Goal: Navigation & Orientation: Find specific page/section

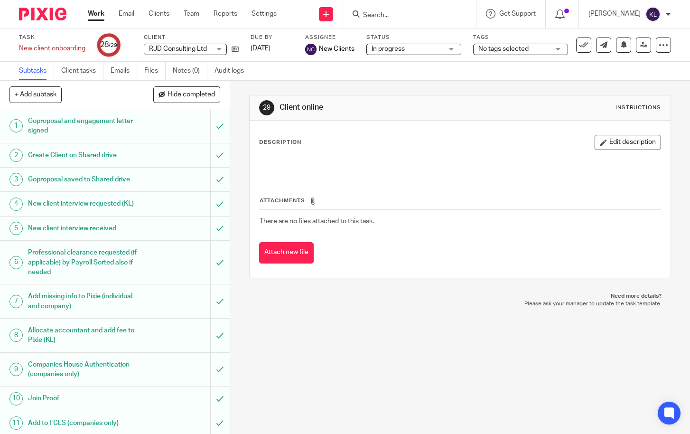
click at [406, 10] on form at bounding box center [412, 14] width 101 height 12
click at [407, 21] on div at bounding box center [409, 14] width 133 height 28
click at [401, 17] on input "Search" at bounding box center [404, 15] width 85 height 9
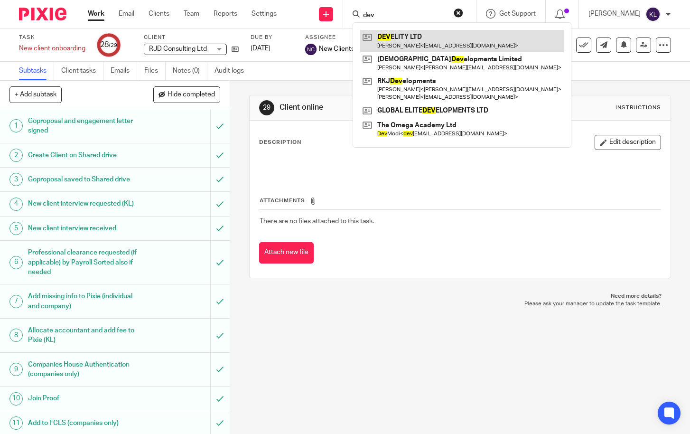
type input "dev"
click at [408, 40] on link at bounding box center [462, 41] width 204 height 22
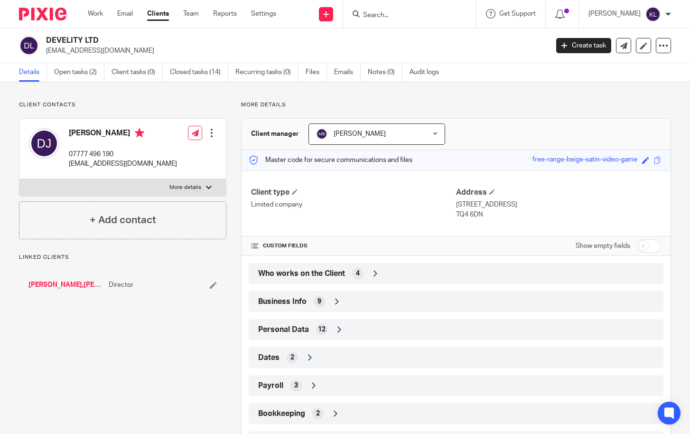
click at [368, 269] on div "Who works on the Client 4" at bounding box center [456, 273] width 400 height 16
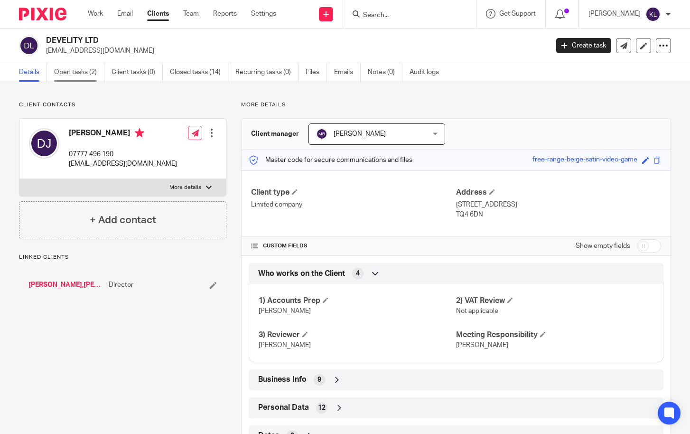
click at [76, 68] on link "Open tasks (2)" at bounding box center [79, 72] width 50 height 19
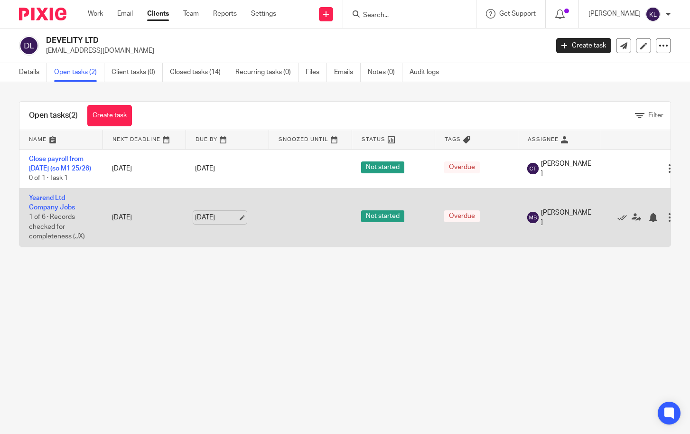
click at [208, 223] on link "[DATE]" at bounding box center [216, 218] width 43 height 10
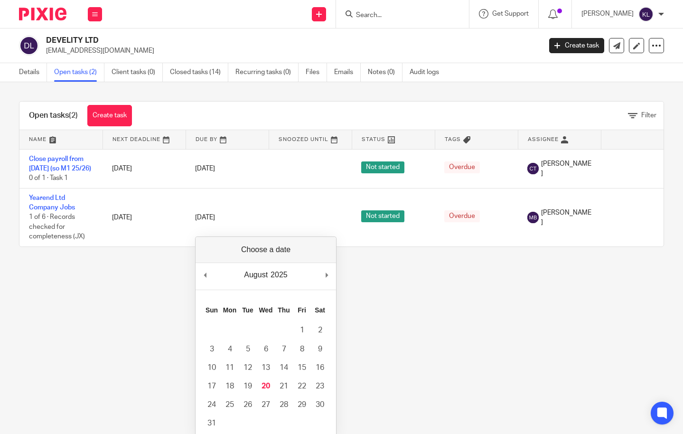
click at [140, 331] on main "DEVELITY LTD dannyjonespt@gmail.com Create task Update from Companies House Exp…" at bounding box center [341, 217] width 683 height 434
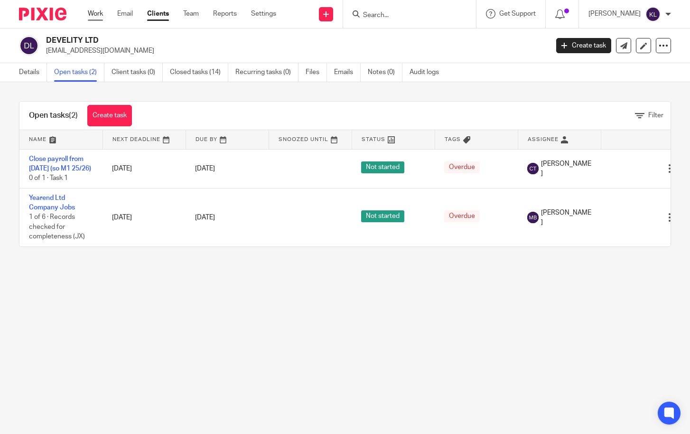
click at [93, 16] on link "Work" at bounding box center [95, 13] width 15 height 9
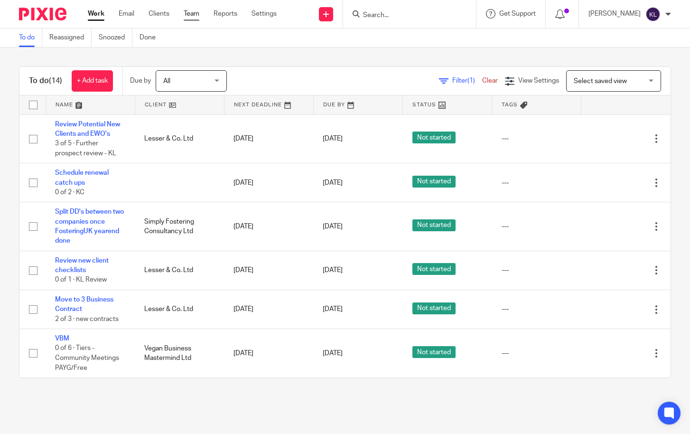
click at [196, 9] on link "Team" at bounding box center [192, 13] width 16 height 9
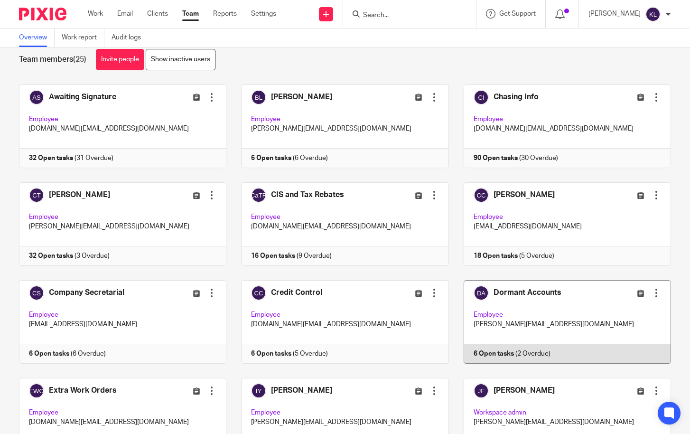
scroll to position [47, 0]
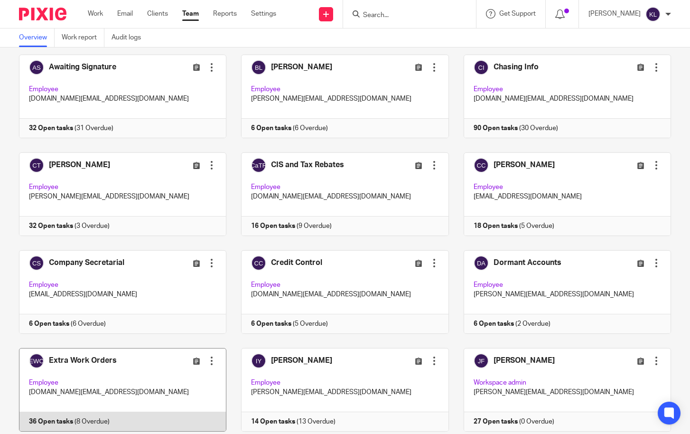
click at [142, 387] on link at bounding box center [115, 390] width 222 height 84
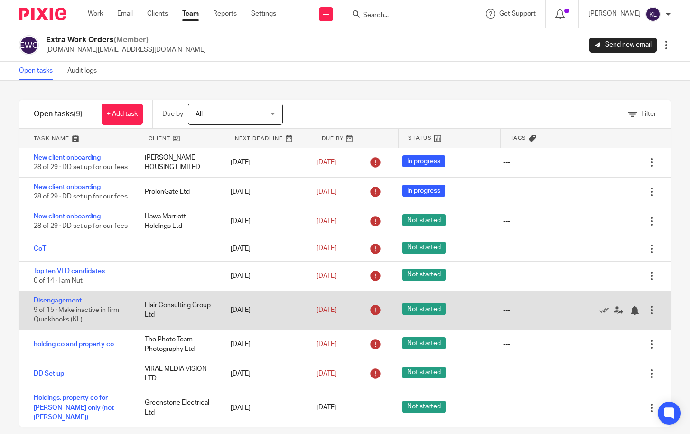
scroll to position [43, 0]
click at [74, 303] on link "Disengagement" at bounding box center [58, 300] width 48 height 7
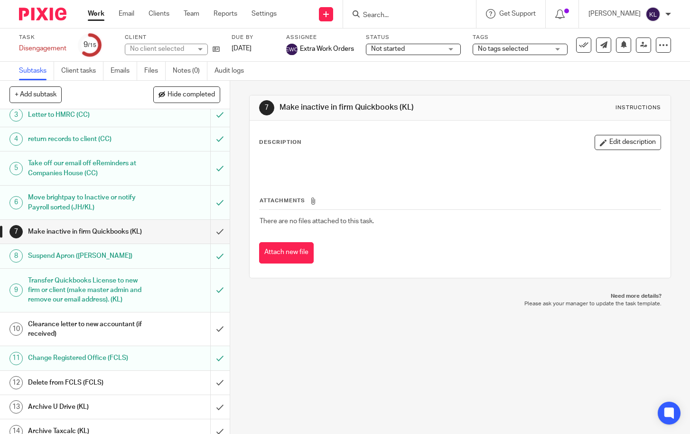
scroll to position [118, 0]
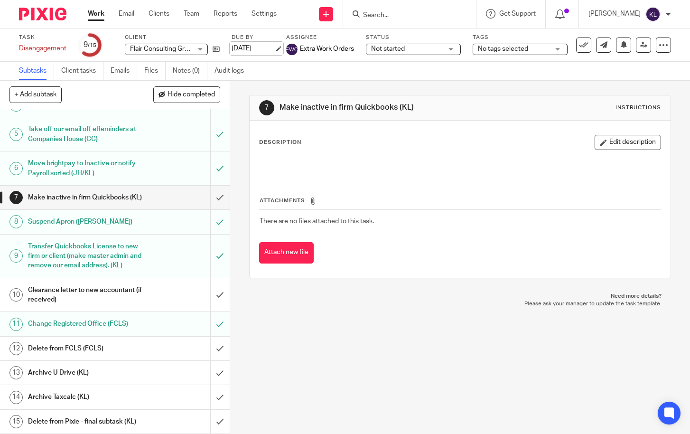
click at [258, 52] on link "[DATE]" at bounding box center [253, 49] width 43 height 10
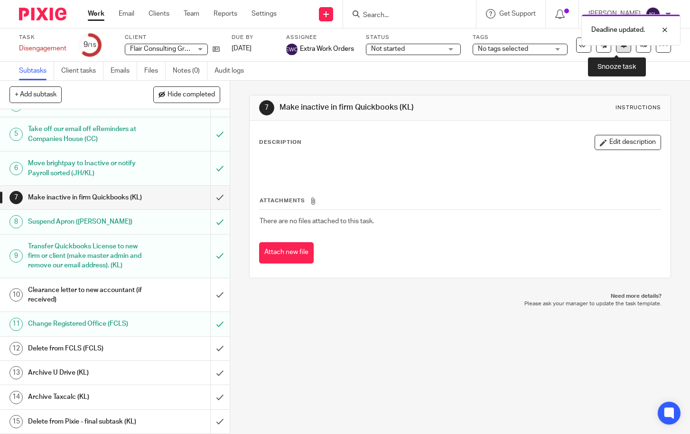
click at [620, 47] on icon at bounding box center [623, 44] width 7 height 7
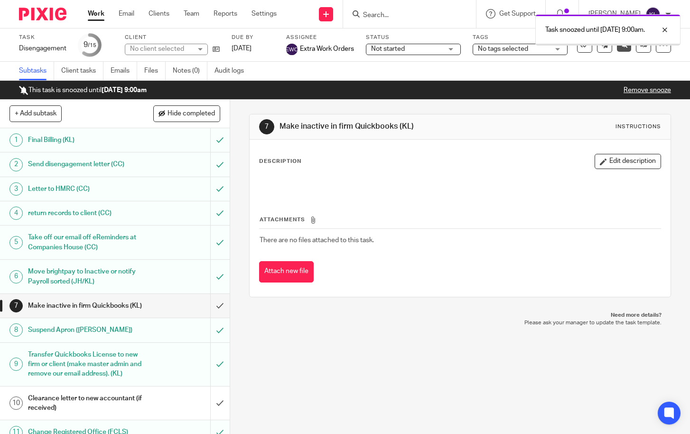
click at [93, 12] on link "Work" at bounding box center [96, 13] width 17 height 9
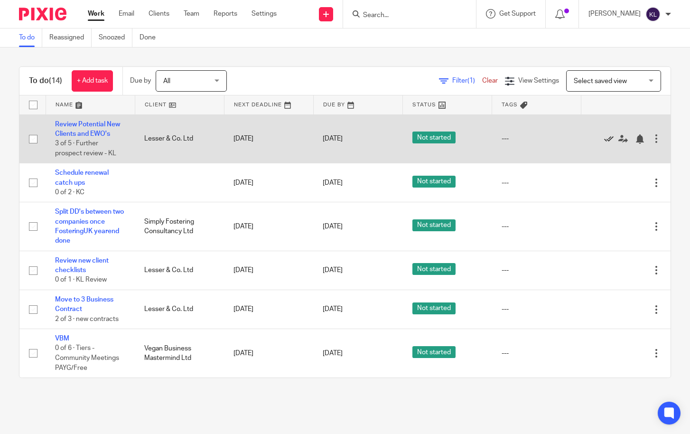
click at [604, 140] on icon at bounding box center [608, 138] width 9 height 9
